Goal: Task Accomplishment & Management: Complete application form

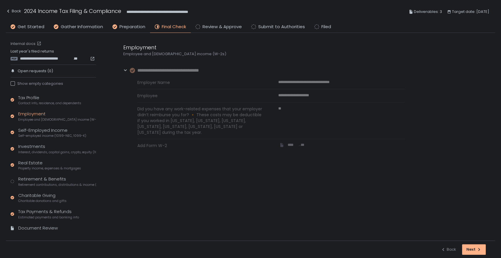
scroll to position [8, 0]
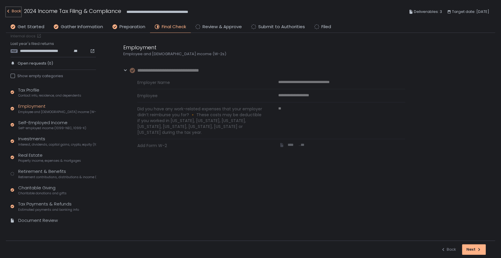
click at [20, 11] on div "Back" at bounding box center [13, 11] width 15 height 7
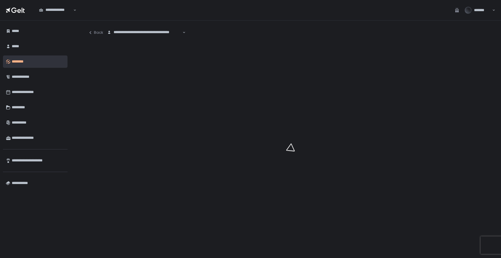
click at [134, 33] on div "**********" at bounding box center [145, 33] width 76 height 6
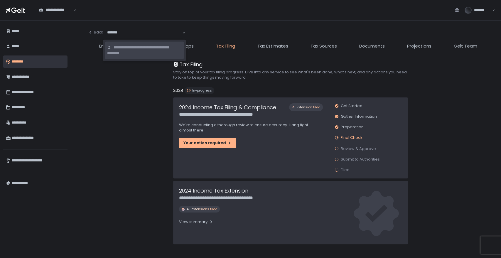
type input "********"
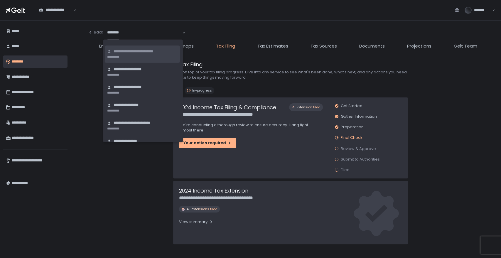
scroll to position [26, 0]
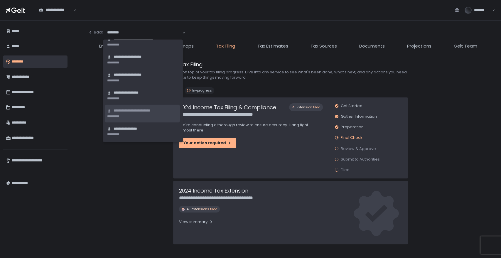
click at [139, 114] on li "**********" at bounding box center [142, 113] width 75 height 17
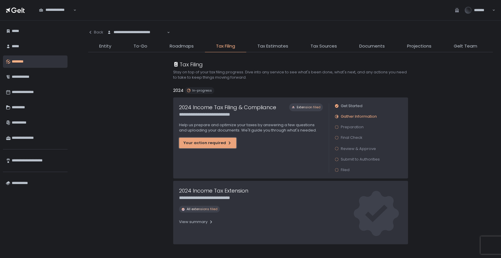
click at [211, 145] on div "Your action required" at bounding box center [207, 142] width 48 height 5
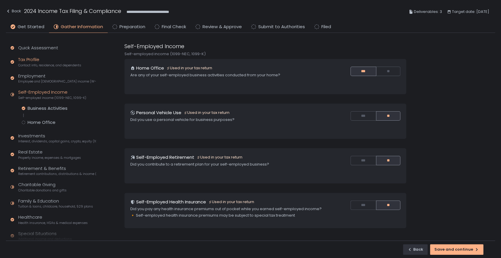
click at [41, 63] on span "Contact info, residence, and dependents" at bounding box center [49, 65] width 63 height 4
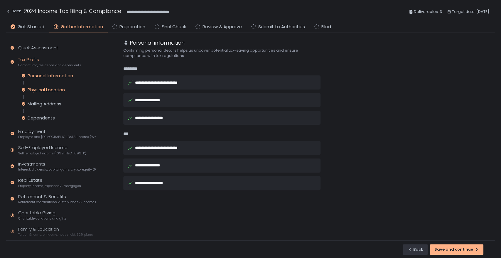
click at [49, 89] on div "Physical Location" at bounding box center [46, 90] width 37 height 6
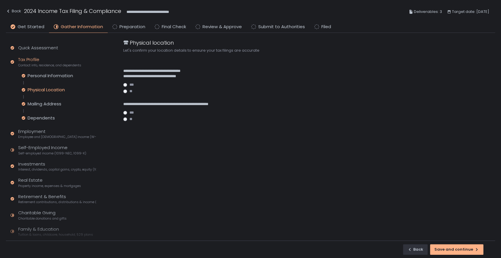
click at [117, 28] on li "Preparation" at bounding box center [129, 27] width 42 height 9
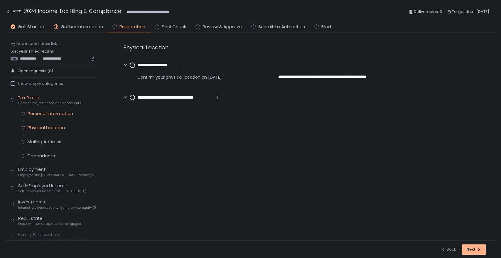
click at [42, 112] on div "Personal Information" at bounding box center [50, 114] width 45 height 6
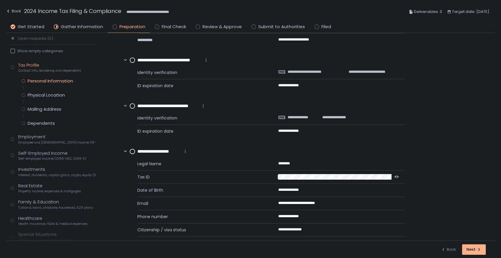
scroll to position [135, 0]
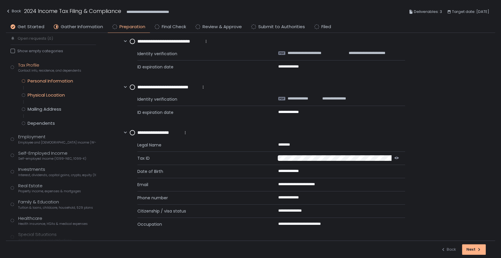
click at [59, 93] on div "Physical Location" at bounding box center [46, 95] width 37 height 6
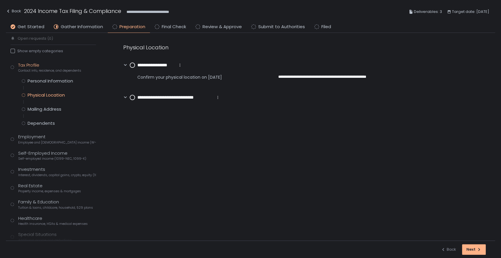
click at [52, 102] on div "Personal Information Physical Location Mailing Address Dependents" at bounding box center [59, 102] width 74 height 48
click at [37, 136] on div "Employment Employee and [DEMOGRAPHIC_DATA] income (W-2s)" at bounding box center [57, 139] width 78 height 11
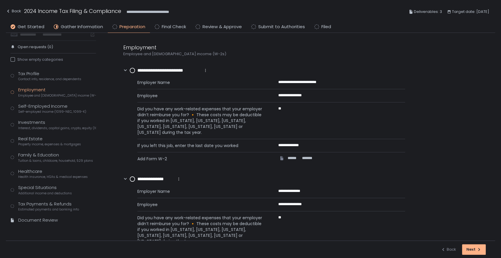
scroll to position [31, 0]
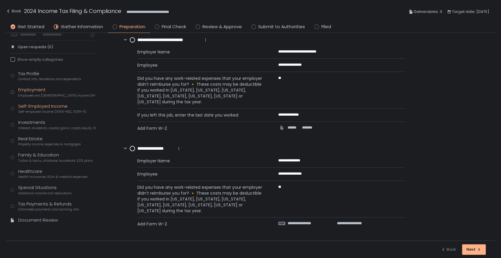
click at [45, 104] on div "Self-Employed Income Self-employed income (1099-NEC, 1099-K)" at bounding box center [52, 108] width 68 height 11
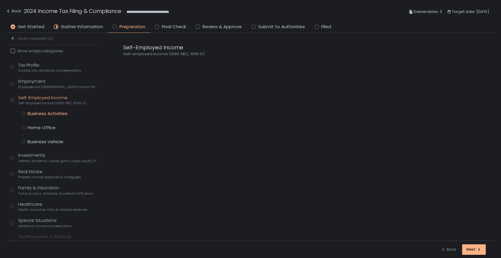
click at [45, 116] on div "Business Activities" at bounding box center [48, 114] width 40 height 6
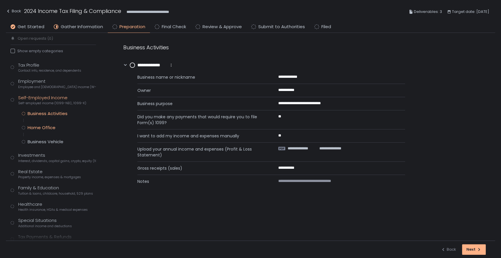
click at [42, 126] on div "Home Office" at bounding box center [42, 128] width 28 height 6
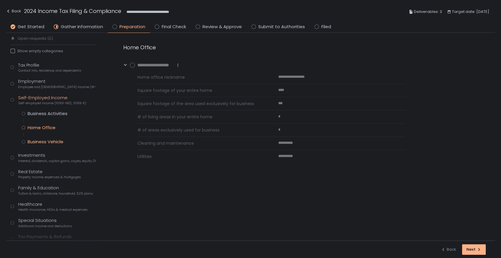
click at [43, 142] on div "Business Vehicle" at bounding box center [46, 142] width 36 height 6
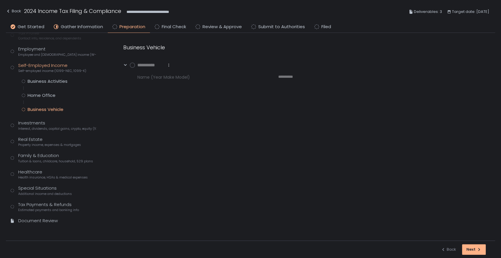
scroll to position [65, 0]
click at [36, 124] on div "Investments Interest, dividends, capital gains, crypto, equity (1099s, K-1s)" at bounding box center [57, 124] width 78 height 11
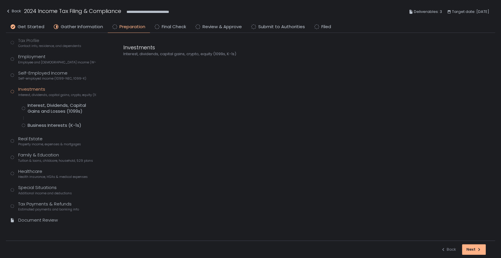
scroll to position [57, 0]
click at [48, 109] on div "Interest, Dividends, Capital Gains and Losses (1099s)" at bounding box center [62, 108] width 68 height 12
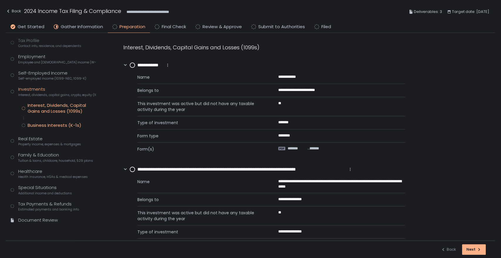
click at [48, 125] on div "Business Interests (K-1s)" at bounding box center [55, 125] width 54 height 6
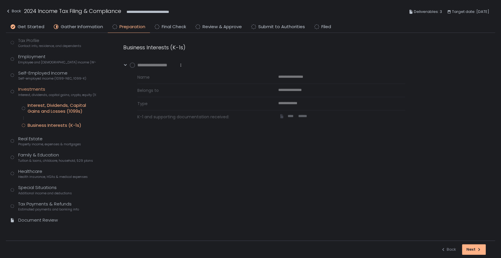
scroll to position [57, 0]
click at [34, 138] on div "Real Estate Property income, expenses & mortgages" at bounding box center [49, 141] width 63 height 11
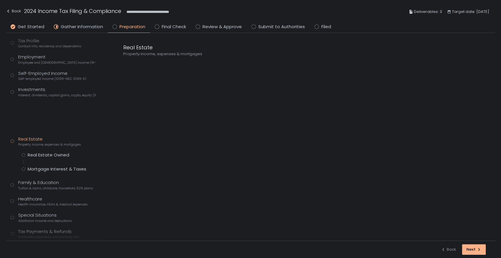
scroll to position [51, 0]
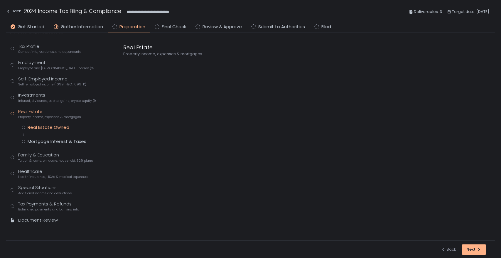
click at [47, 128] on div "Real Estate Owned" at bounding box center [49, 127] width 42 height 6
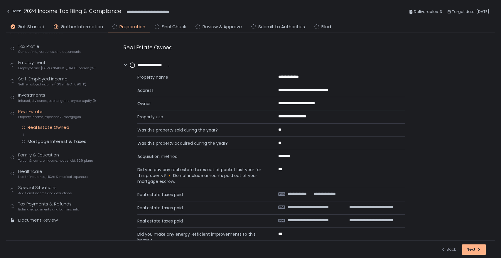
click at [46, 138] on div "Real Estate Owned Mortgage Interest & Taxes" at bounding box center [59, 134] width 74 height 20
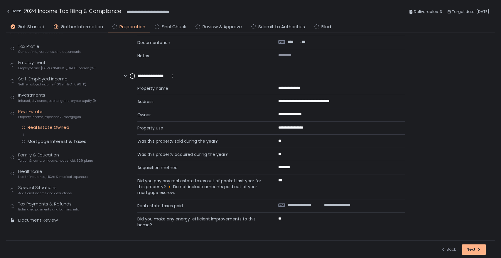
scroll to position [237, 0]
click at [15, 10] on div "Back" at bounding box center [13, 11] width 15 height 7
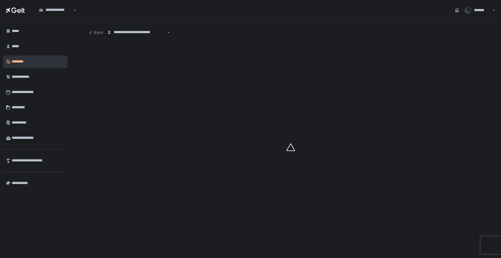
click at [124, 32] on div "**********" at bounding box center [137, 33] width 60 height 6
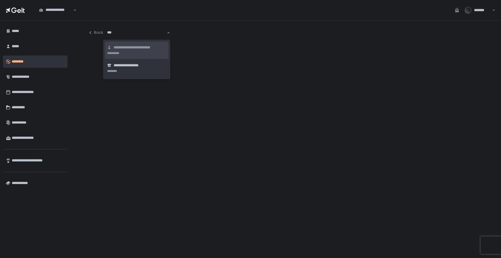
type input "****"
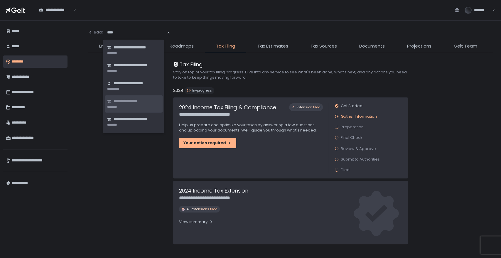
click at [135, 96] on li "**********" at bounding box center [134, 103] width 58 height 17
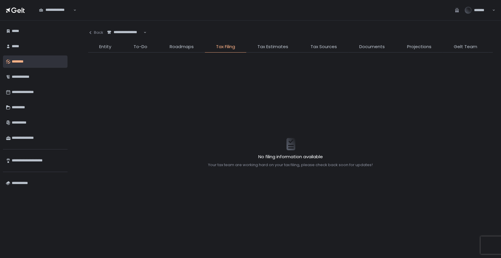
click at [351, 44] on li "Documents" at bounding box center [372, 47] width 48 height 9
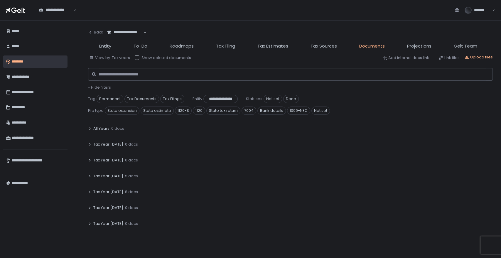
click at [125, 174] on span "5 docs" at bounding box center [131, 175] width 13 height 5
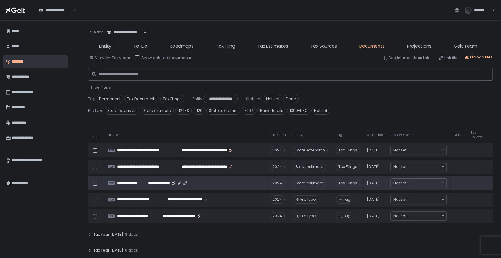
scroll to position [65, 0]
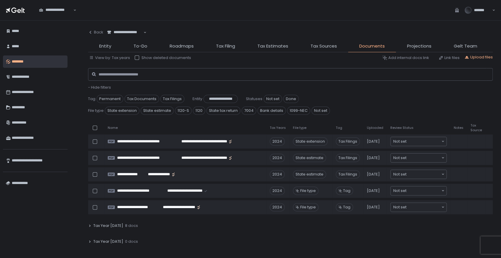
click at [127, 224] on span "8 docs" at bounding box center [131, 225] width 13 height 5
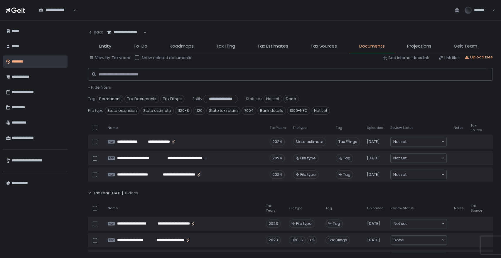
scroll to position [130, 0]
